Goal: Transaction & Acquisition: Purchase product/service

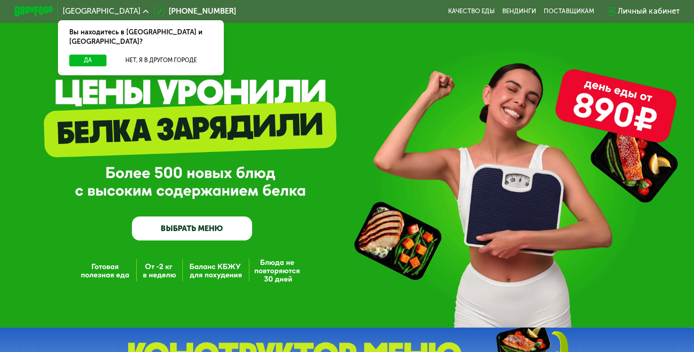
click at [174, 233] on link "ВЫБРАТЬ МЕНЮ" at bounding box center [192, 229] width 120 height 24
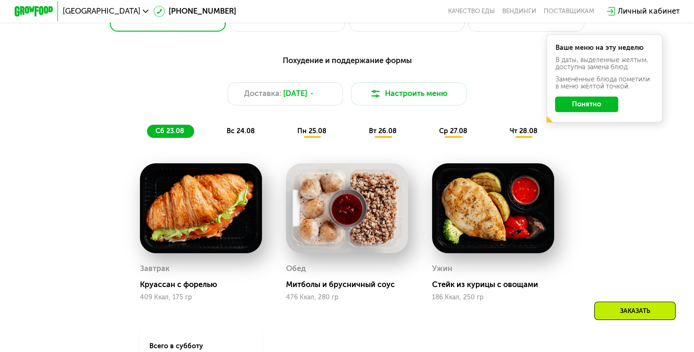
scroll to position [460, 0]
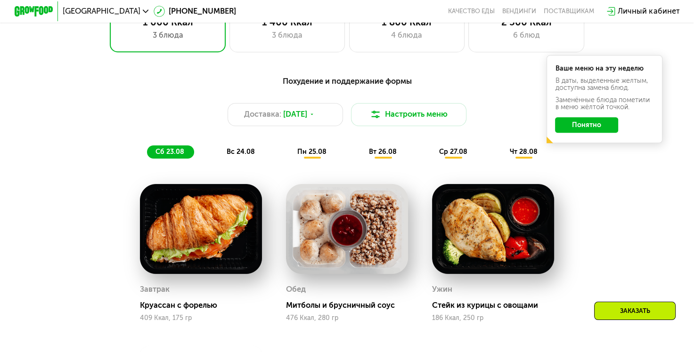
click at [239, 154] on span "вс 24.08" at bounding box center [240, 152] width 28 height 8
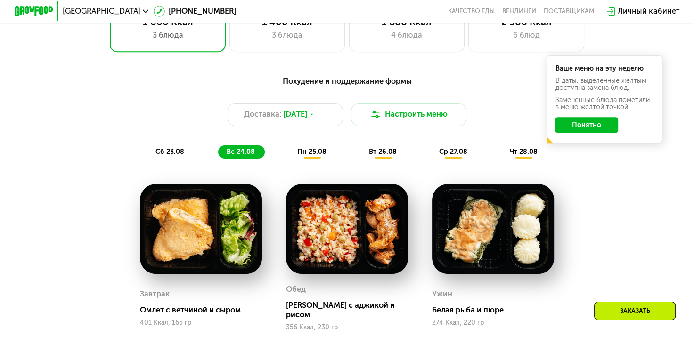
click at [311, 154] on span "пн 25.08" at bounding box center [311, 152] width 29 height 8
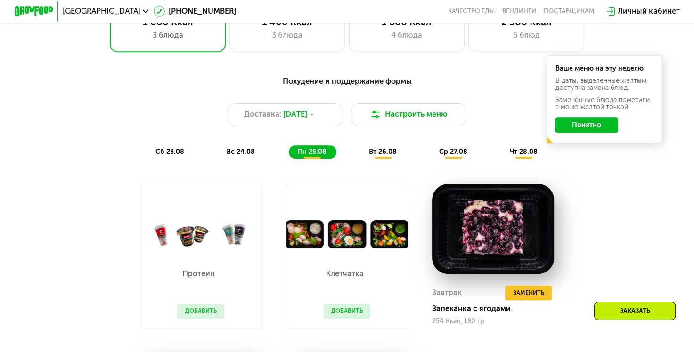
click at [377, 156] on span "вт 26.08" at bounding box center [383, 152] width 28 height 8
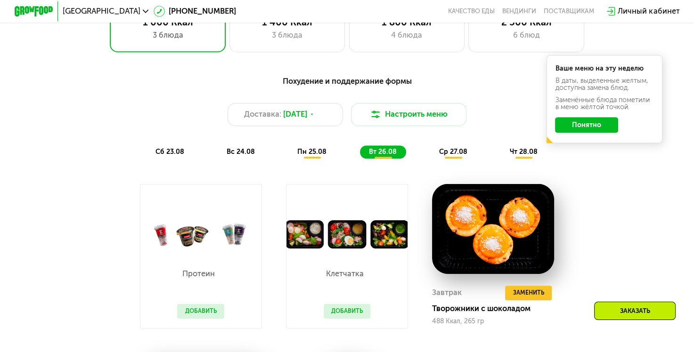
click at [460, 155] on span "ср 27.08" at bounding box center [453, 152] width 28 height 8
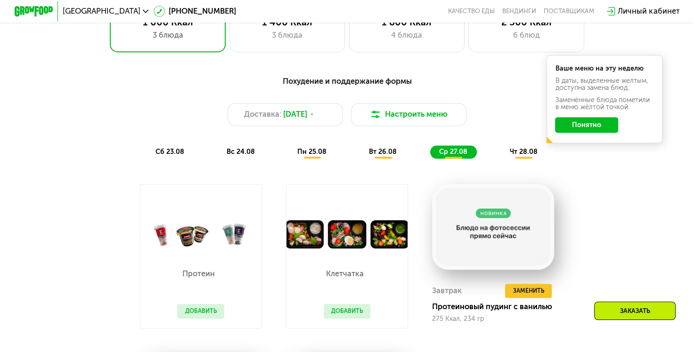
click at [535, 156] on span "чт 28.08" at bounding box center [523, 152] width 28 height 8
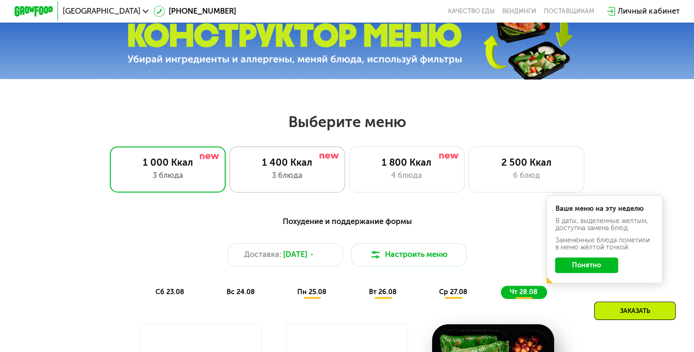
scroll to position [318, 0]
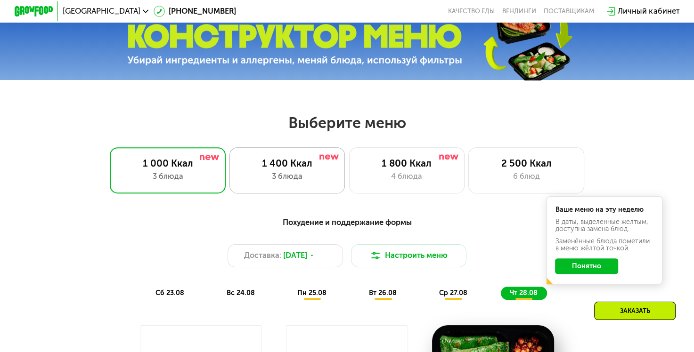
click at [276, 169] on div "1 400 Ккал" at bounding box center [287, 164] width 96 height 12
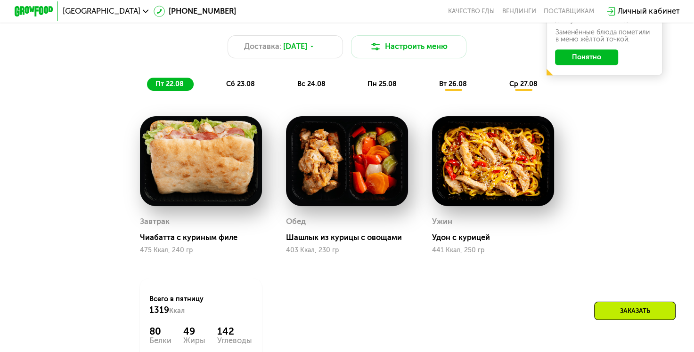
scroll to position [507, 0]
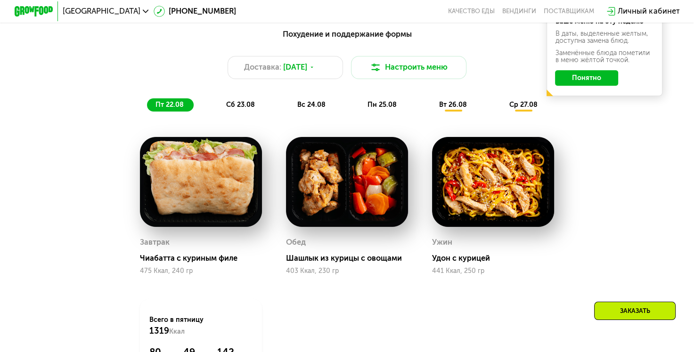
click at [237, 109] on span "сб 23.08" at bounding box center [240, 105] width 29 height 8
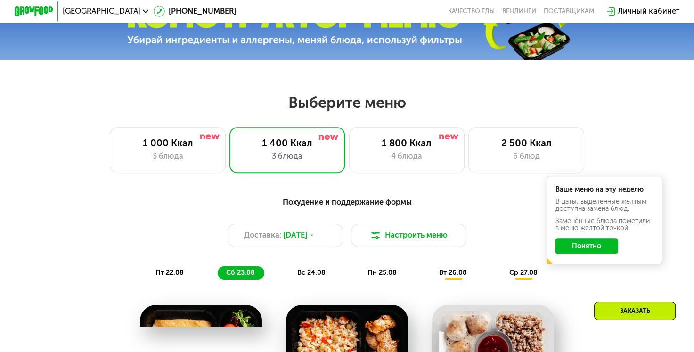
scroll to position [318, 0]
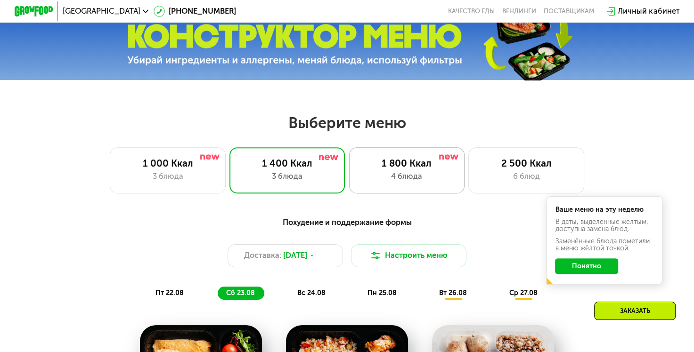
click at [393, 178] on div "4 блюда" at bounding box center [407, 177] width 96 height 12
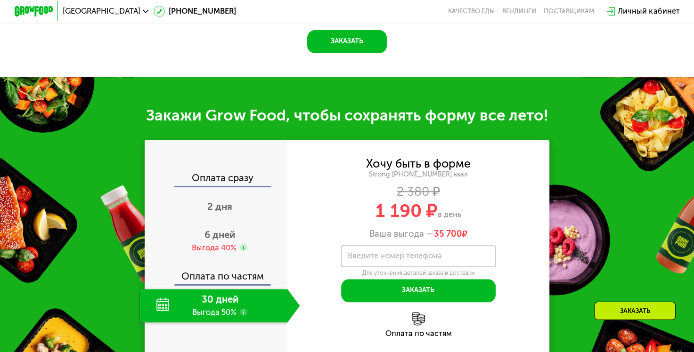
scroll to position [930, 0]
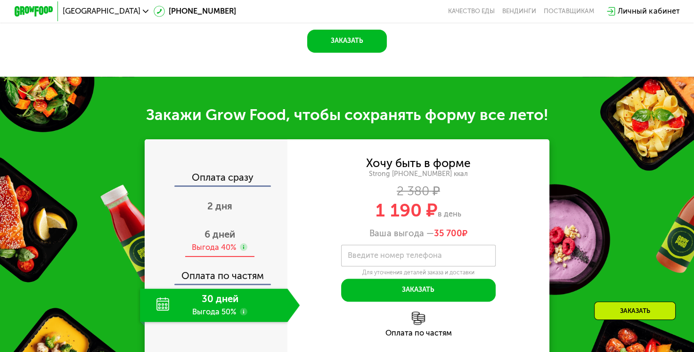
click at [215, 240] on span "6 дней" at bounding box center [219, 234] width 31 height 11
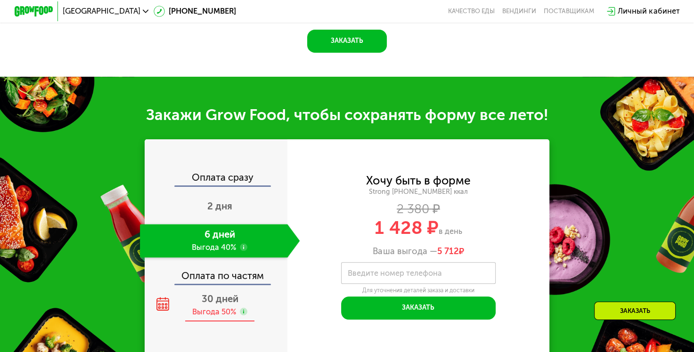
click at [217, 318] on div "Выгода 50%" at bounding box center [214, 312] width 44 height 11
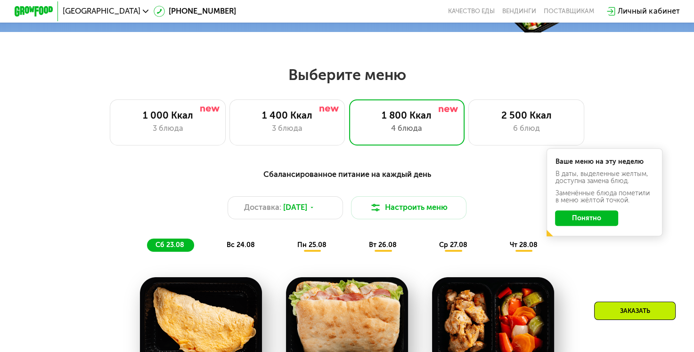
scroll to position [365, 0]
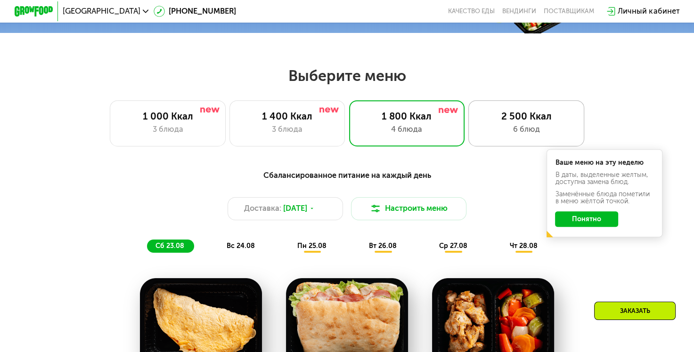
click at [527, 143] on div "2 500 Ккал 6 блюд" at bounding box center [526, 123] width 116 height 46
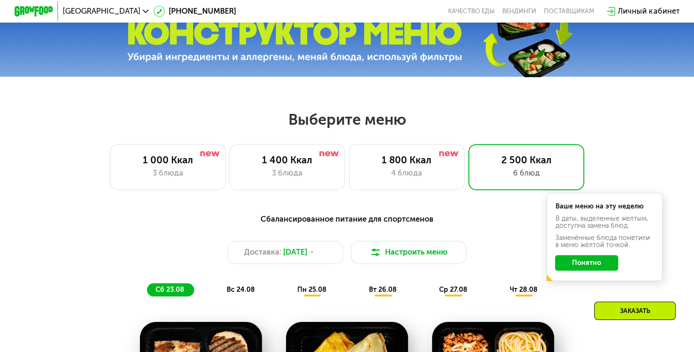
scroll to position [318, 0]
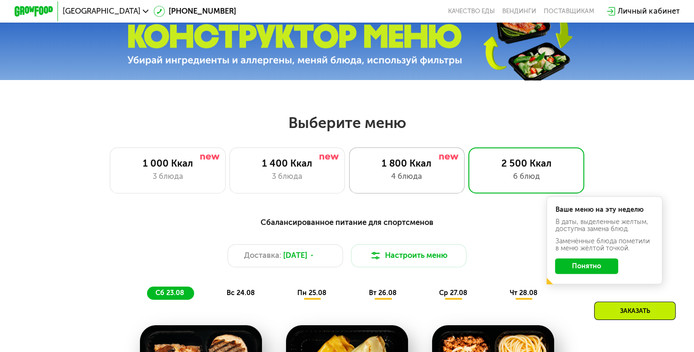
click at [390, 164] on div "1 800 Ккал" at bounding box center [407, 164] width 96 height 12
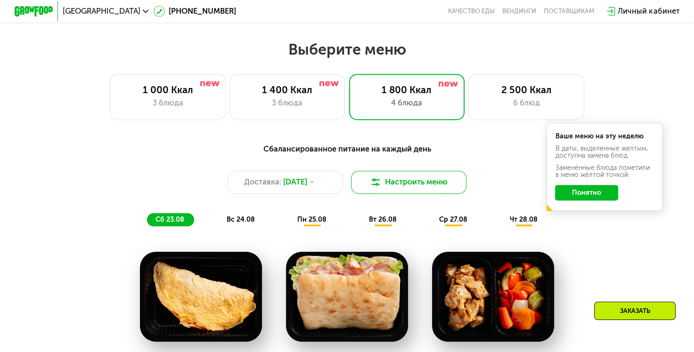
scroll to position [365, 0]
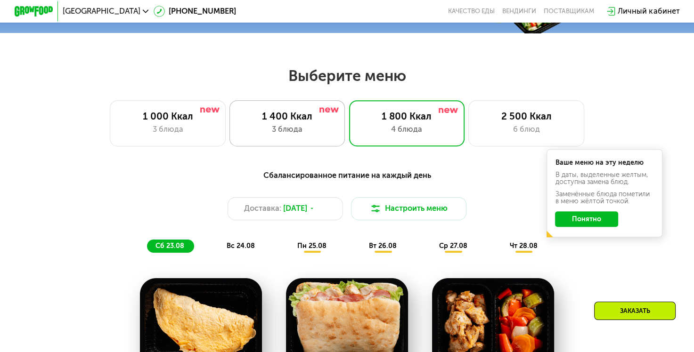
click at [299, 118] on div "1 400 Ккал" at bounding box center [287, 117] width 96 height 12
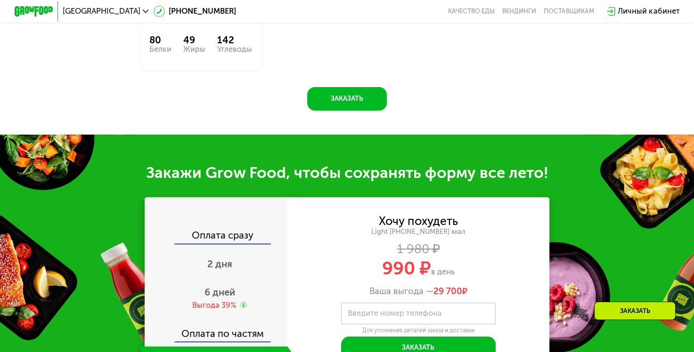
scroll to position [836, 0]
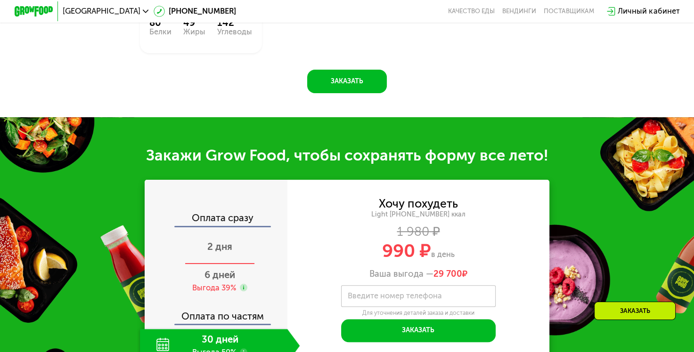
click at [225, 252] on span "2 дня" at bounding box center [219, 246] width 25 height 11
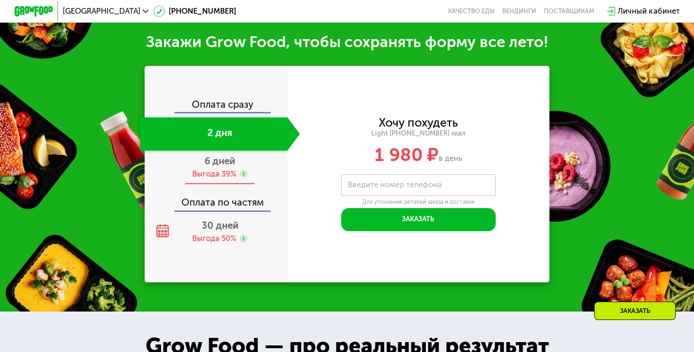
scroll to position [751, 0]
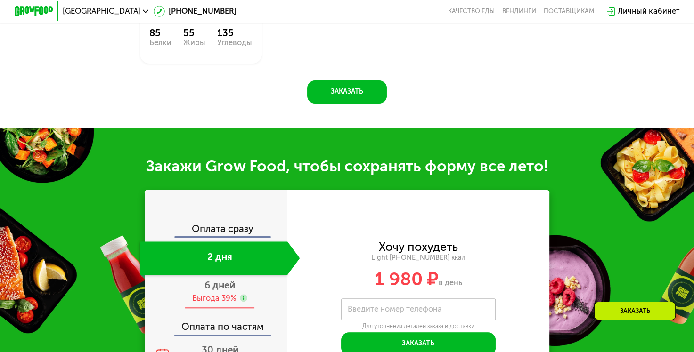
click at [218, 291] on div "6 дней Выгода 39%" at bounding box center [220, 292] width 160 height 34
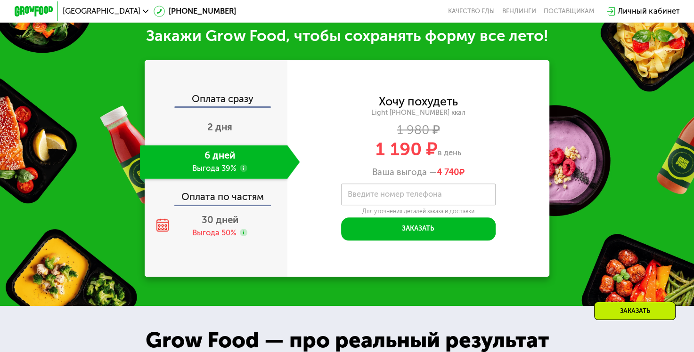
scroll to position [977, 0]
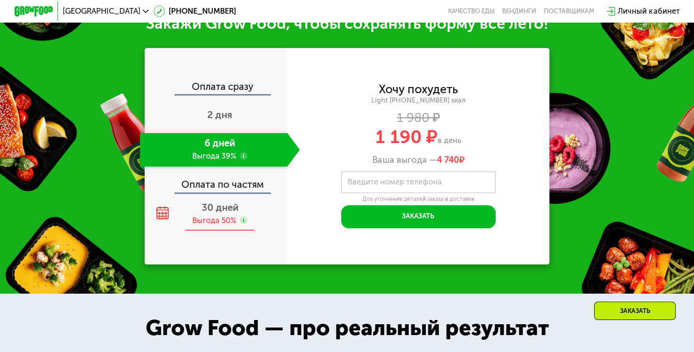
click at [217, 218] on div "Выгода 50%" at bounding box center [214, 221] width 44 height 11
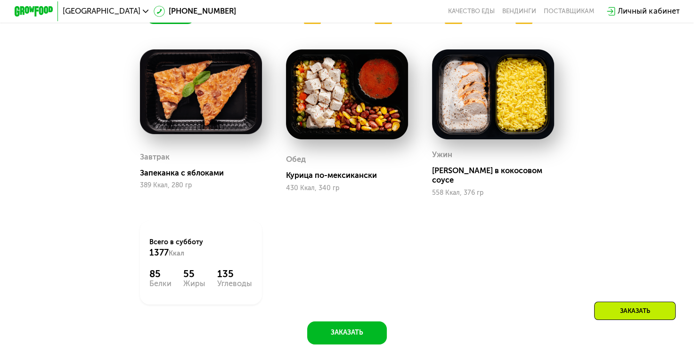
scroll to position [554, 0]
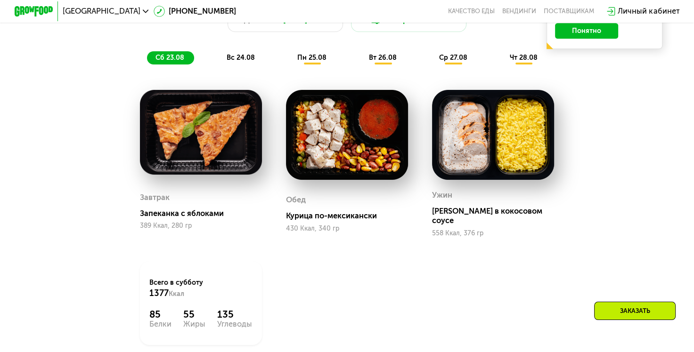
click at [234, 61] on span "вс 24.08" at bounding box center [240, 58] width 28 height 8
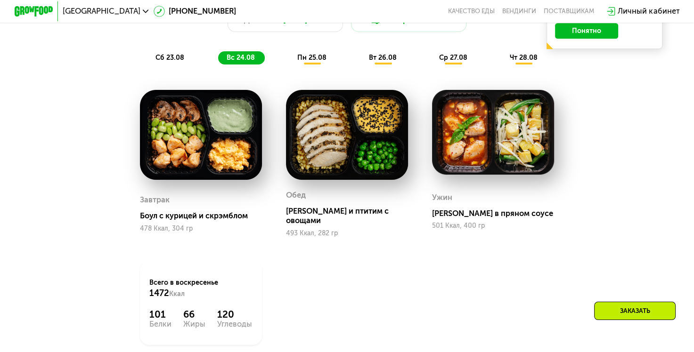
click at [306, 62] on span "пн 25.08" at bounding box center [311, 58] width 29 height 8
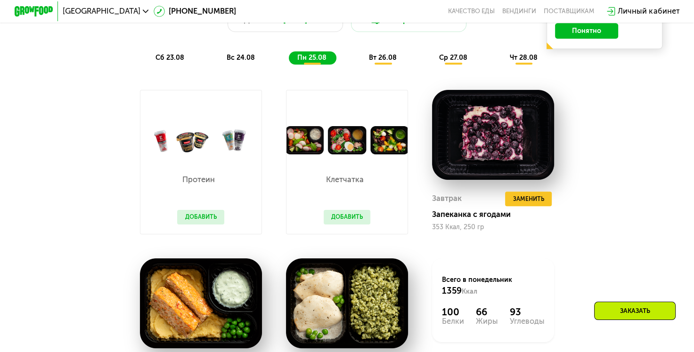
click at [390, 62] on span "вт 26.08" at bounding box center [383, 58] width 28 height 8
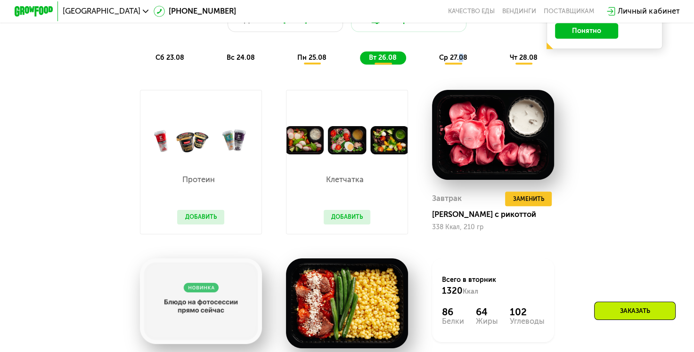
click at [460, 59] on div "Похудение и поддержание формы Доставка: [DATE] Настроить меню сб 23.08 вс 24.08…" at bounding box center [347, 22] width 570 height 83
click at [456, 62] on span "ср 27.08" at bounding box center [453, 58] width 28 height 8
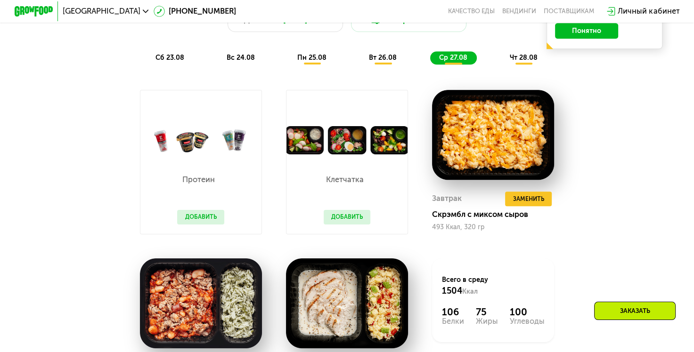
click at [519, 62] on span "чт 28.08" at bounding box center [523, 58] width 28 height 8
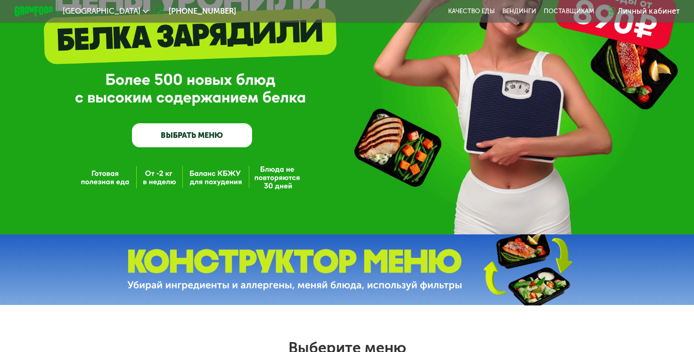
scroll to position [0, 0]
